Goal: Check status: Check status

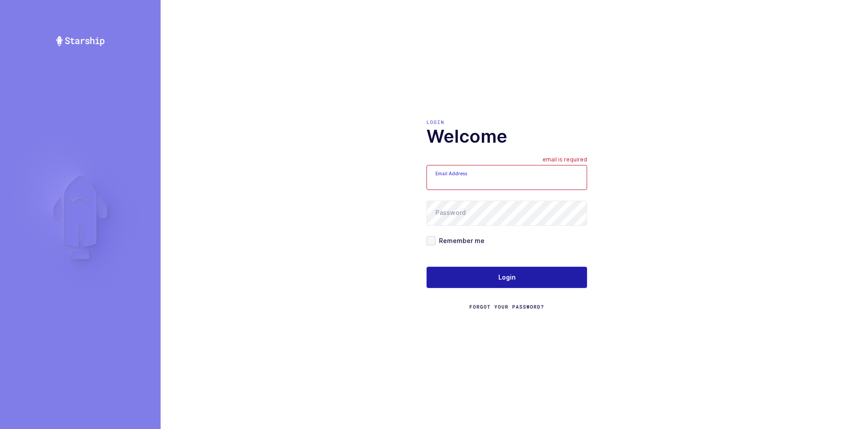
type input "[PERSON_NAME][EMAIL_ADDRESS][DOMAIN_NAME]"
click at [503, 276] on span "Login" at bounding box center [506, 277] width 17 height 9
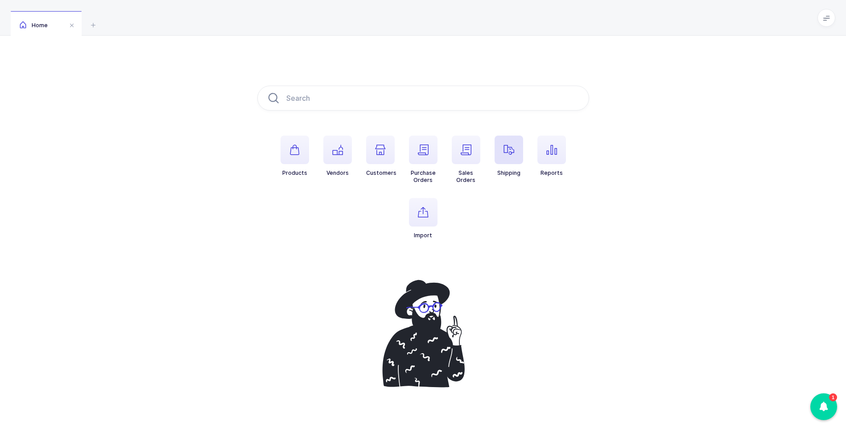
click at [504, 153] on icon "button" at bounding box center [509, 150] width 11 height 11
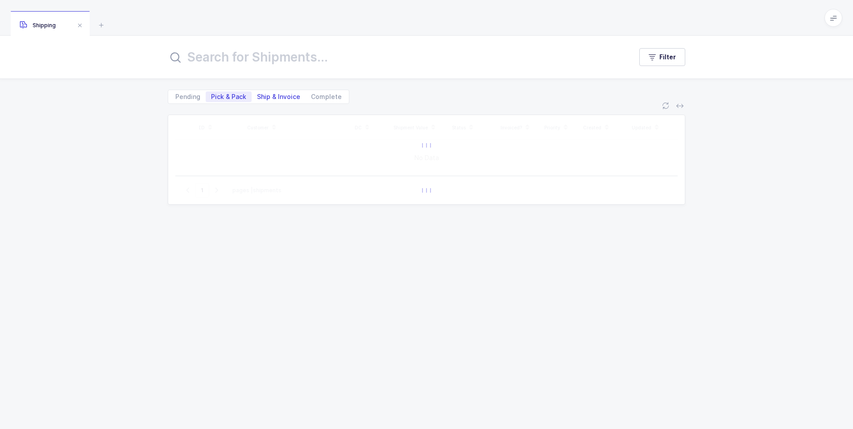
click at [272, 98] on span "Ship & Invoice" at bounding box center [278, 97] width 43 height 6
click at [257, 97] on input "Ship & Invoice" at bounding box center [255, 94] width 6 height 6
radio input "true"
radio input "false"
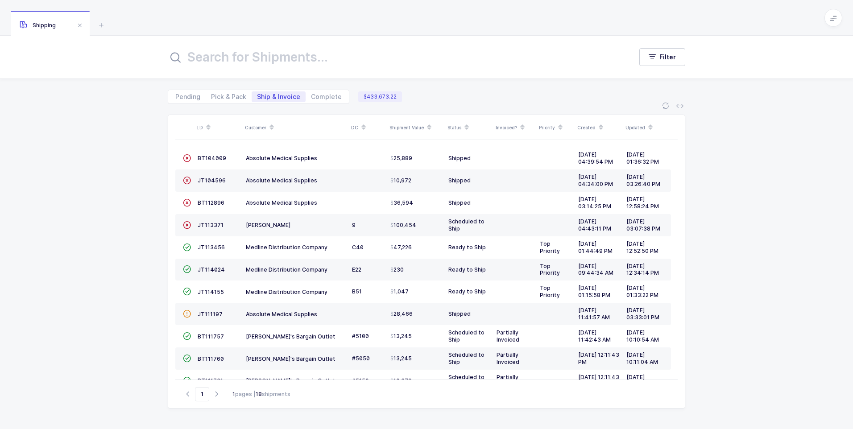
click at [104, 236] on div "ID Customer DC Shipment Value Status Invoiced? Priority Created Updated  BT104…" at bounding box center [426, 266] width 853 height 325
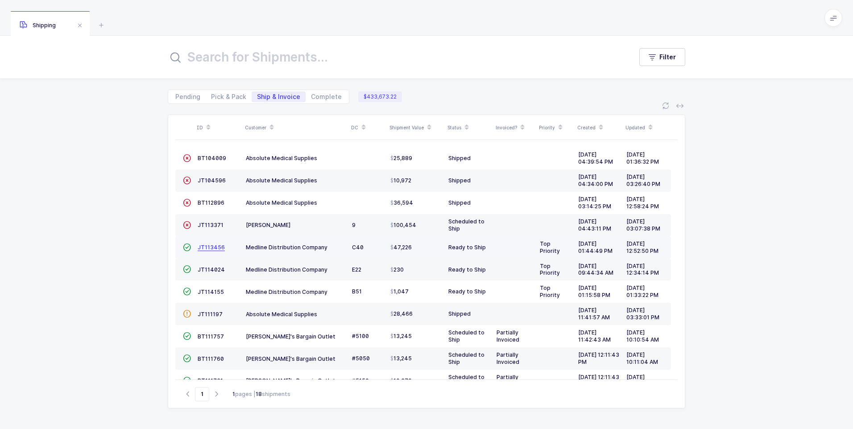
click at [215, 245] on span "JT113456" at bounding box center [211, 247] width 27 height 7
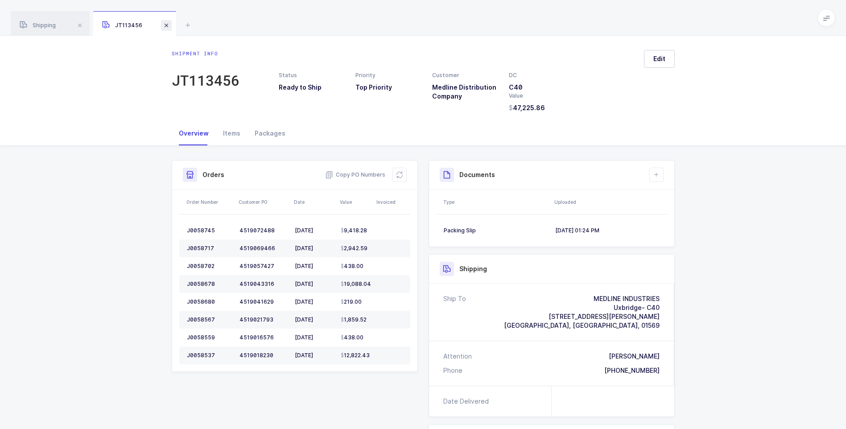
click at [162, 25] on span at bounding box center [166, 25] width 11 height 11
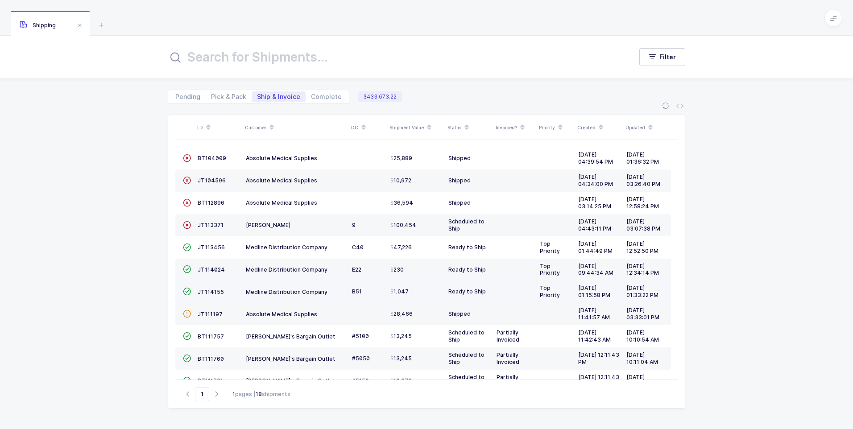
click at [213, 296] on td "JT114155" at bounding box center [218, 292] width 48 height 22
click at [204, 290] on span "JT114155" at bounding box center [211, 292] width 26 height 7
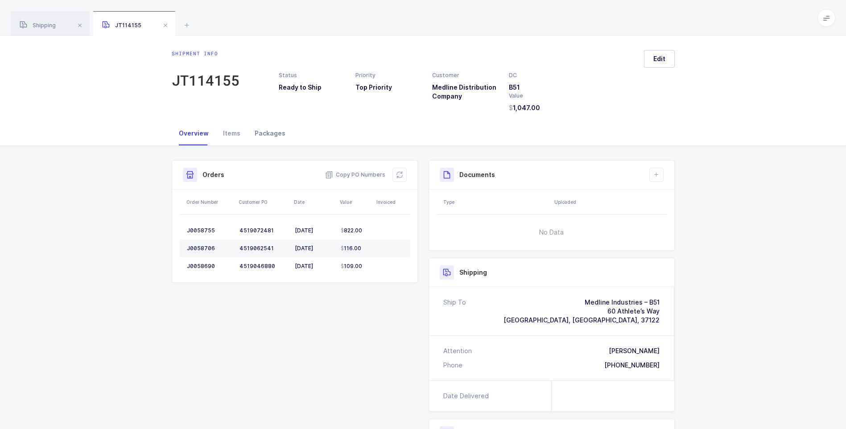
click at [276, 133] on div "Packages" at bounding box center [270, 133] width 45 height 24
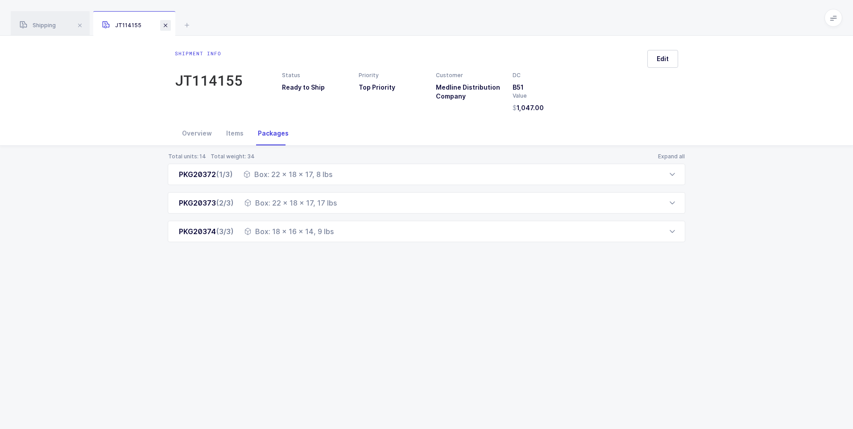
click at [165, 28] on span at bounding box center [165, 25] width 11 height 11
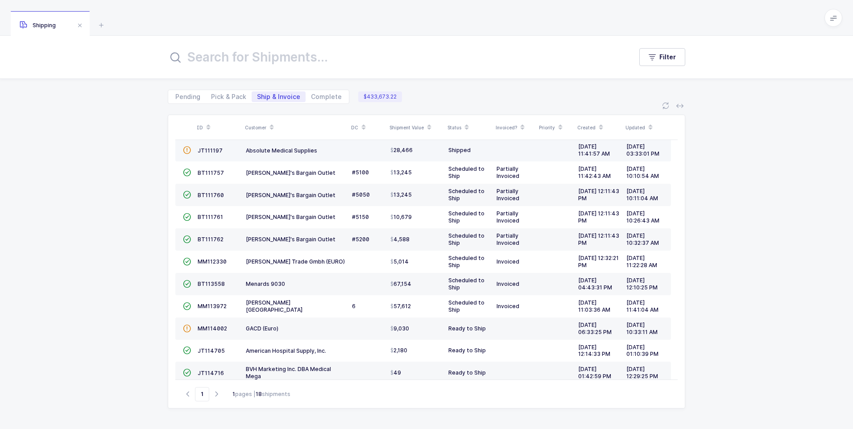
scroll to position [175, 0]
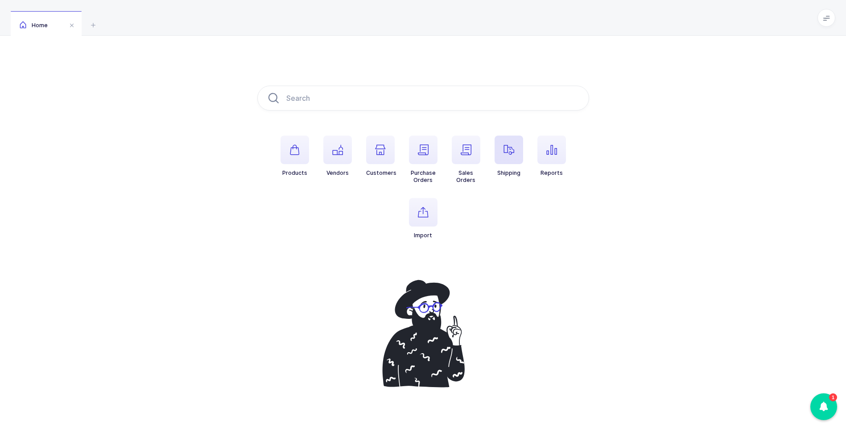
click at [506, 153] on icon "button" at bounding box center [509, 150] width 11 height 11
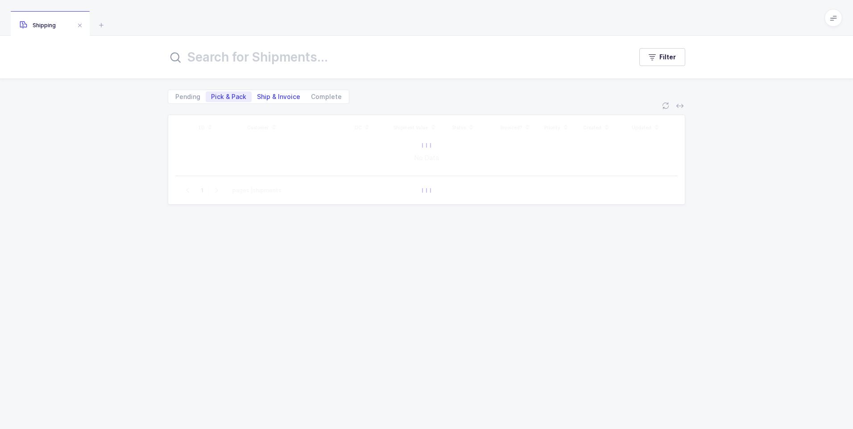
click at [277, 102] on span "Ship & Invoice" at bounding box center [279, 96] width 54 height 11
click at [257, 97] on input "Ship & Invoice" at bounding box center [255, 94] width 6 height 6
radio input "true"
radio input "false"
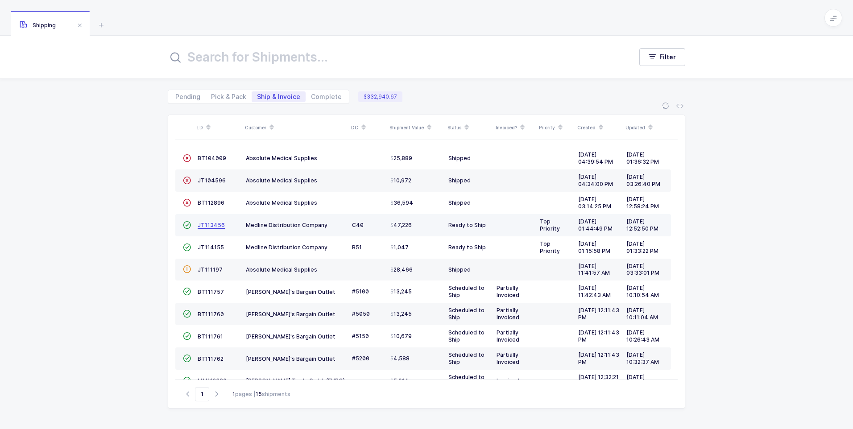
click at [202, 225] on span "JT113456" at bounding box center [211, 225] width 27 height 7
